Goal: Information Seeking & Learning: Learn about a topic

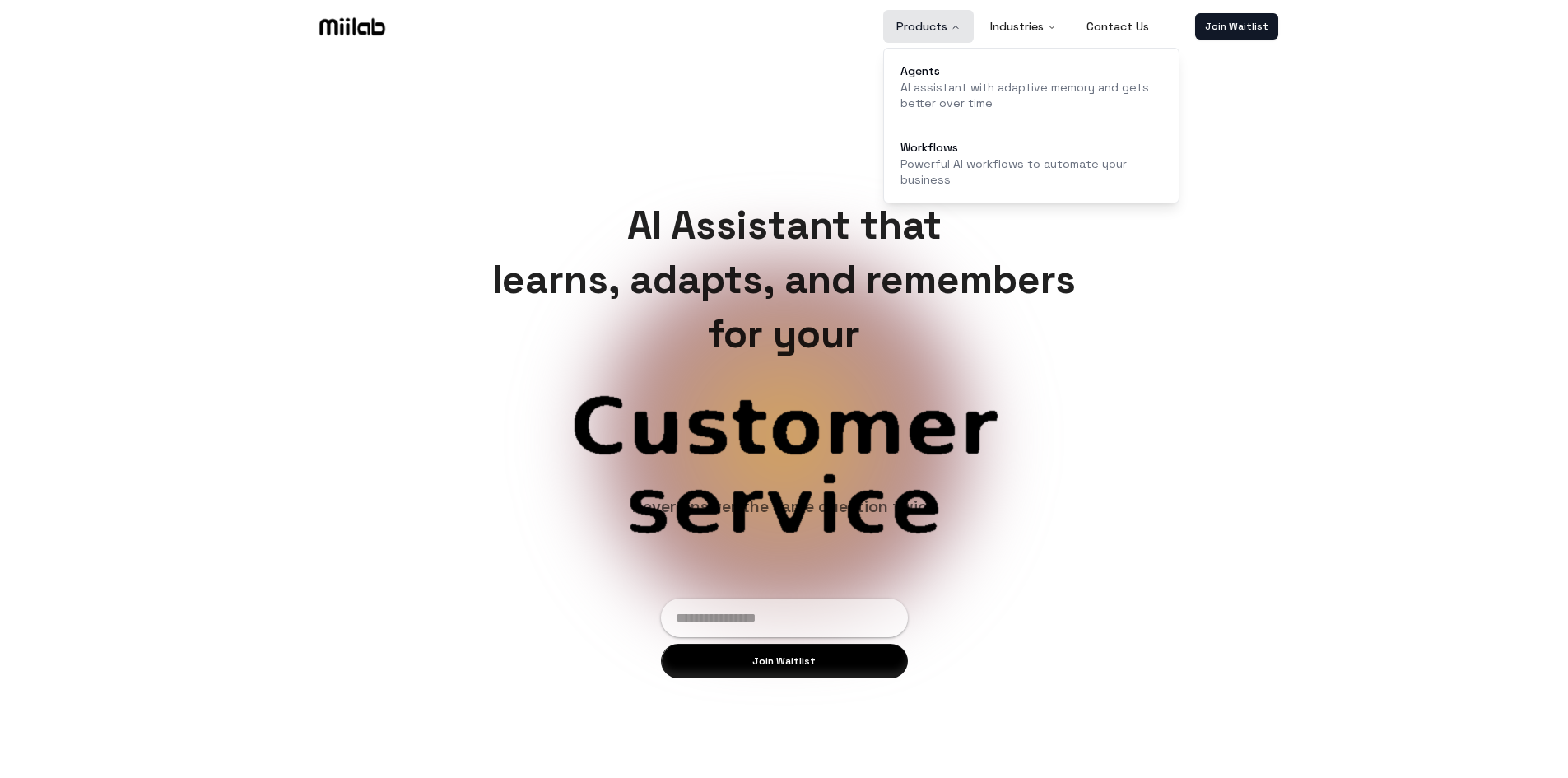
click at [943, 20] on button "Products" at bounding box center [928, 26] width 91 height 33
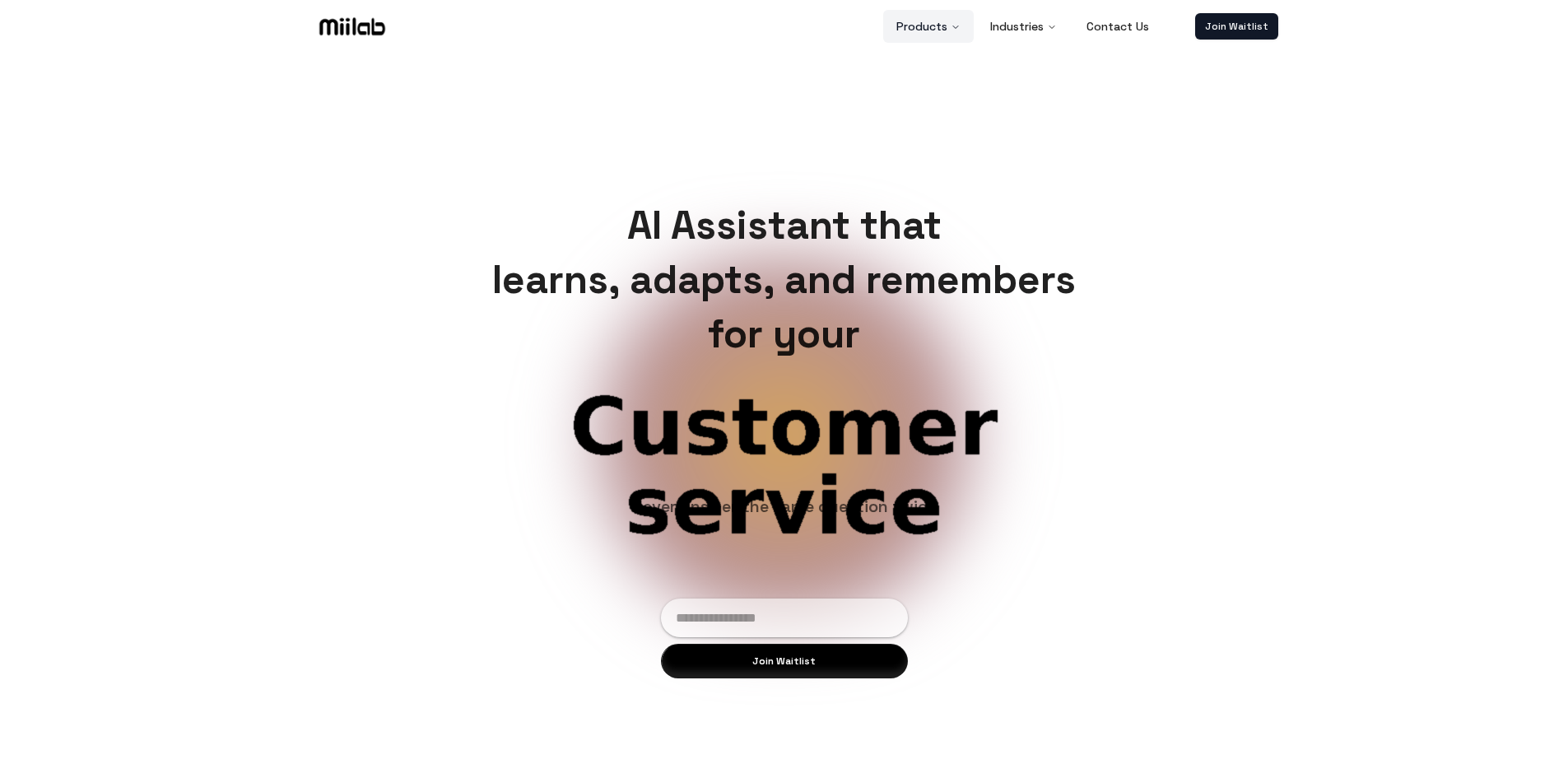
click at [943, 20] on button "Products" at bounding box center [928, 26] width 91 height 33
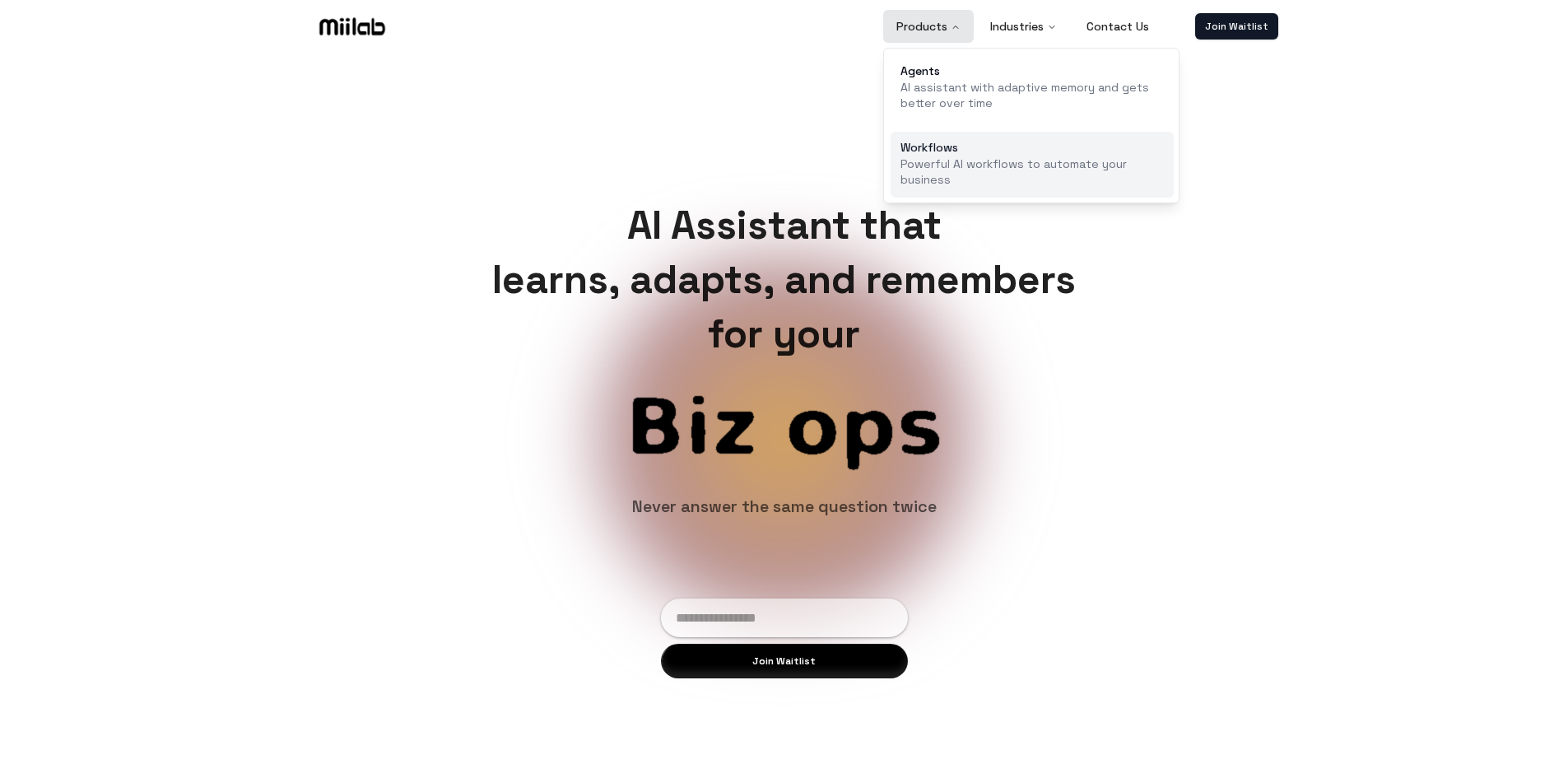
click at [909, 193] on link "Workflows Powerful AI workflows to automate your business" at bounding box center [1032, 165] width 283 height 66
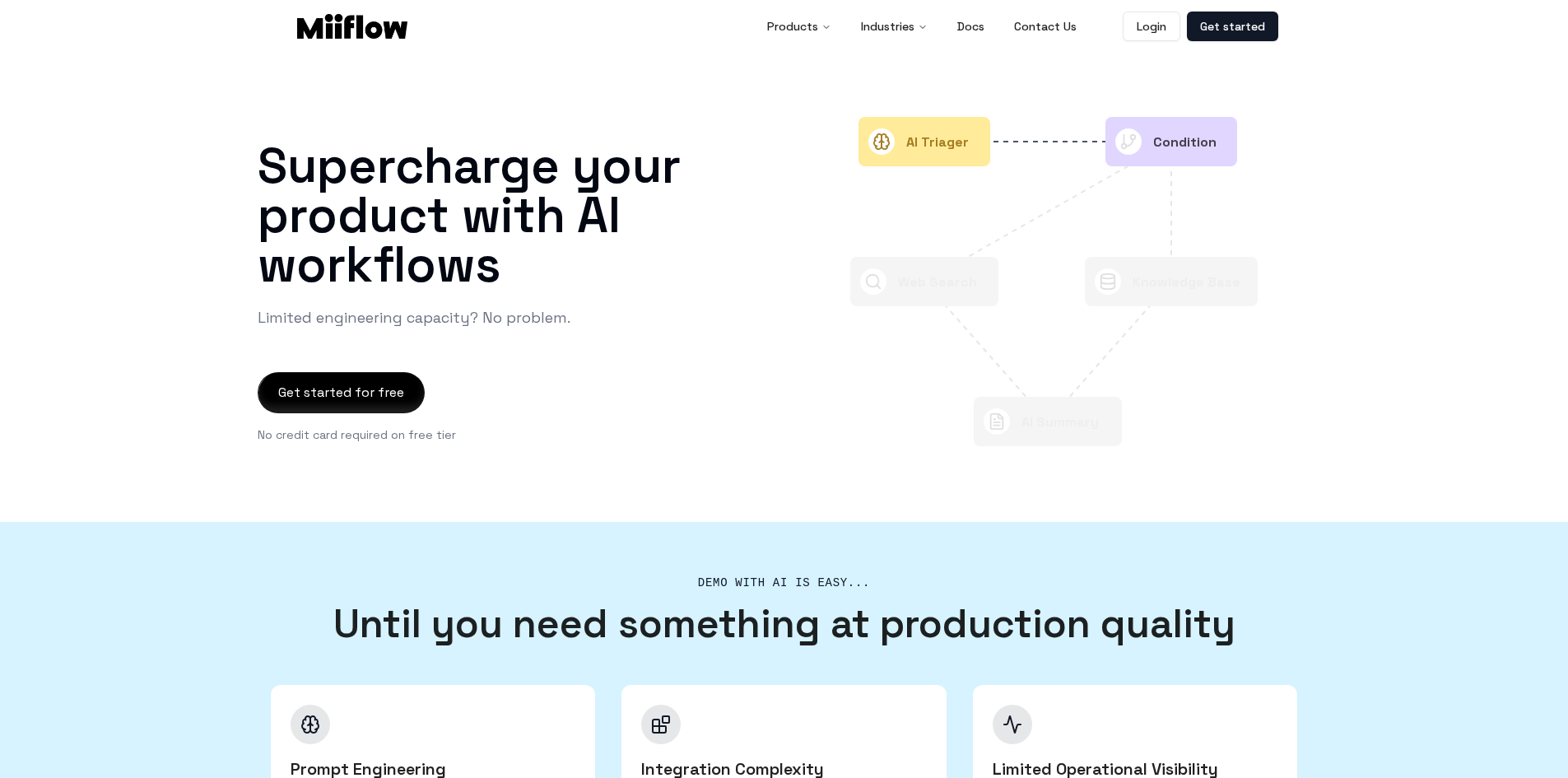
click at [911, 144] on text "AI Triager" at bounding box center [938, 143] width 62 height 18
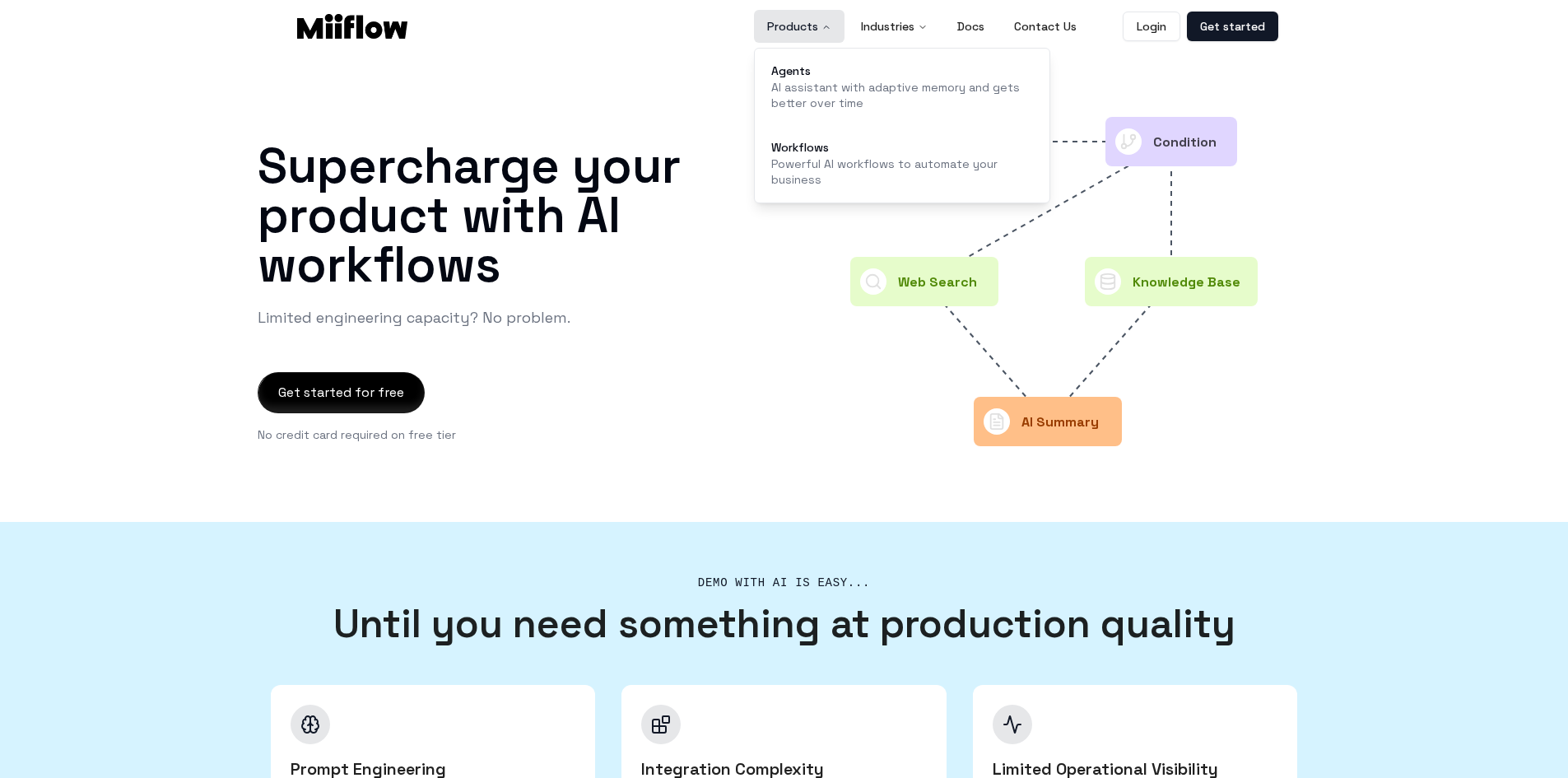
click at [761, 21] on button "Products" at bounding box center [799, 26] width 91 height 33
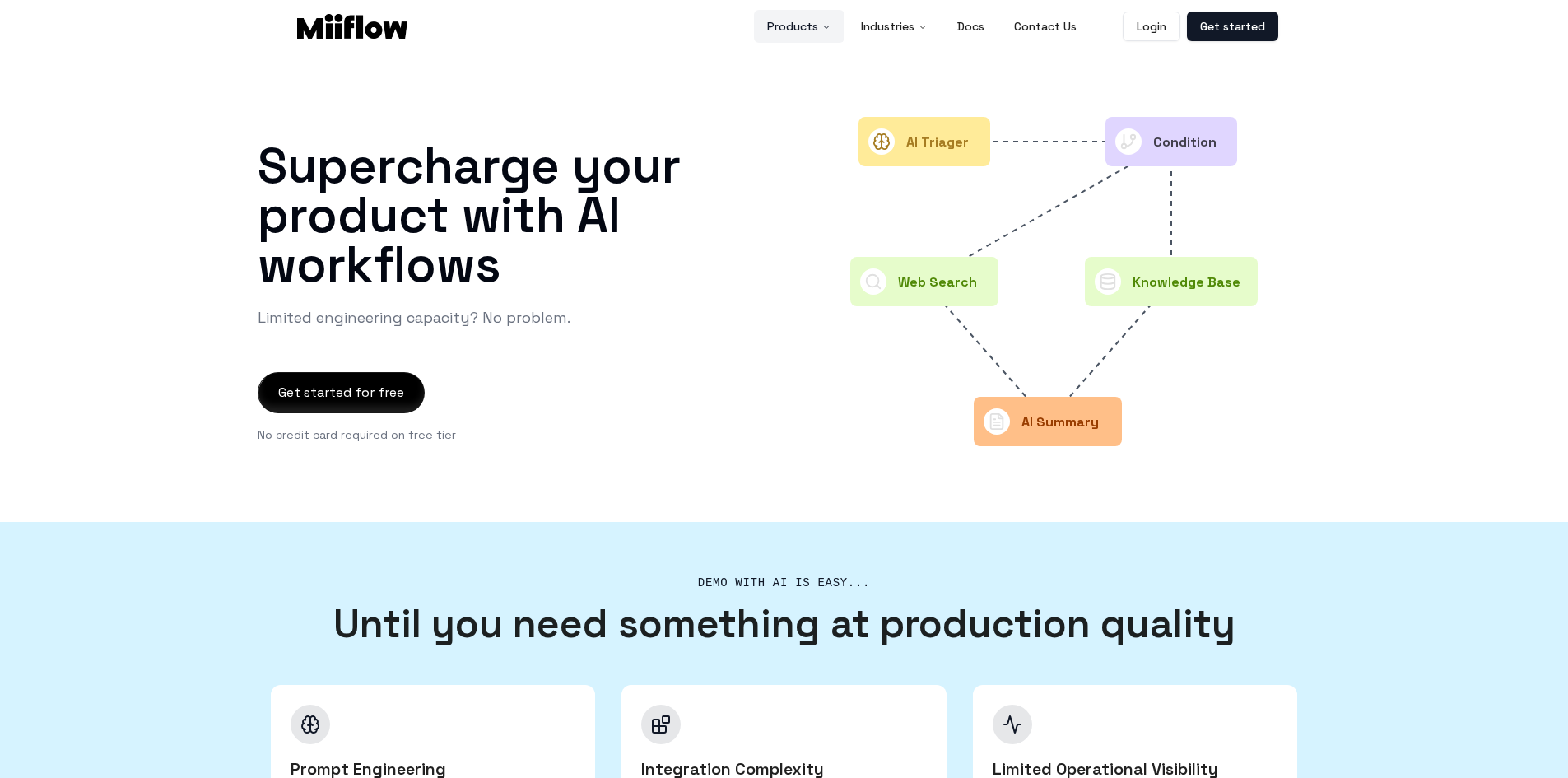
click at [836, 21] on button "Products" at bounding box center [799, 26] width 91 height 33
